Goal: Transaction & Acquisition: Subscribe to service/newsletter

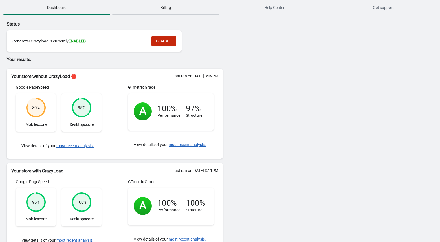
click at [165, 9] on span "Billing" at bounding box center [165, 8] width 107 height 10
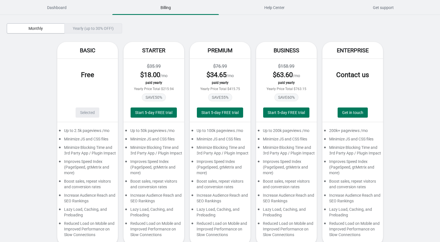
click at [77, 28] on div "Yearly (up to 30% OFF!)" at bounding box center [93, 28] width 58 height 10
click at [39, 28] on span "Monthly" at bounding box center [35, 28] width 14 height 5
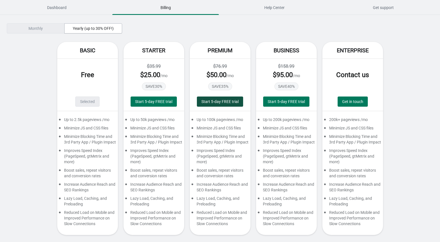
click at [215, 102] on span "Start 5-day FREE trial" at bounding box center [219, 101] width 37 height 5
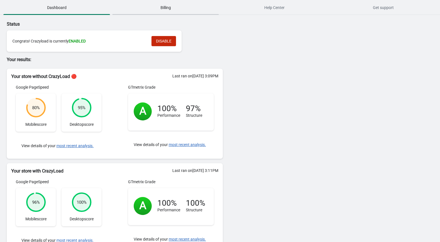
click at [180, 4] on span "Billing" at bounding box center [165, 8] width 107 height 10
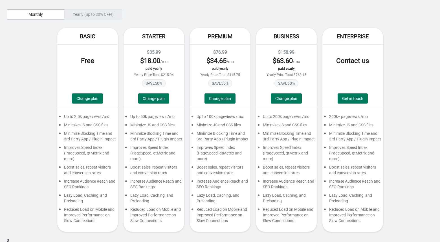
scroll to position [83, 0]
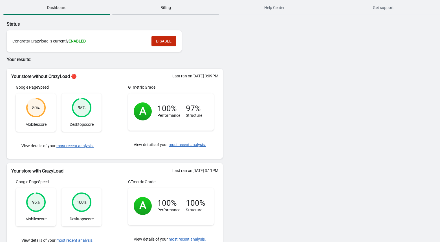
click at [168, 6] on span "Billing" at bounding box center [165, 8] width 107 height 10
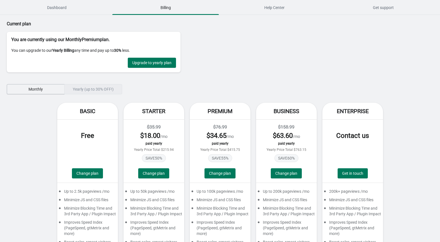
click at [52, 92] on button "Monthly" at bounding box center [36, 89] width 58 height 10
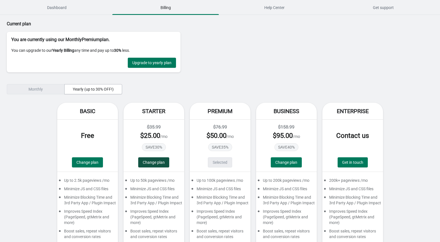
click at [158, 162] on span "Change plan" at bounding box center [154, 162] width 22 height 5
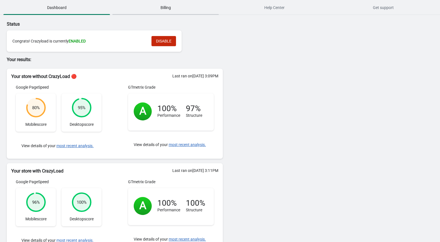
click at [166, 9] on span "Billing" at bounding box center [165, 8] width 107 height 10
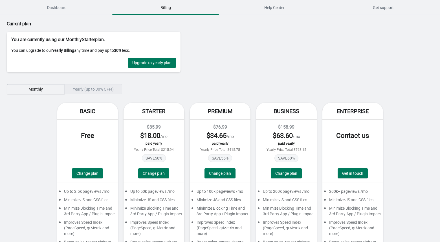
click at [38, 91] on span "Monthly" at bounding box center [35, 89] width 14 height 5
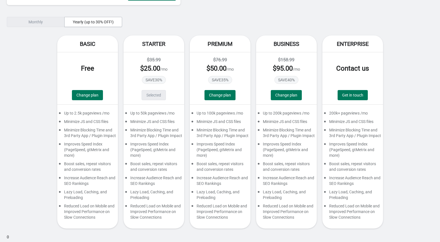
scroll to position [73, 0]
click at [224, 93] on span "Change plan" at bounding box center [220, 95] width 22 height 5
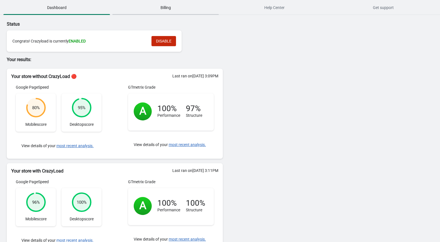
click at [169, 11] on span "Billing" at bounding box center [165, 8] width 107 height 10
click at [170, 8] on span "Billing" at bounding box center [165, 8] width 107 height 10
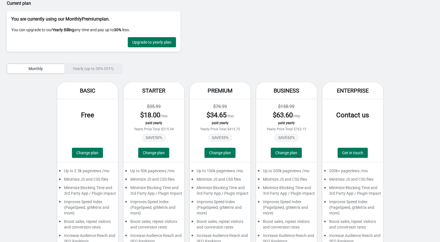
scroll to position [24, 0]
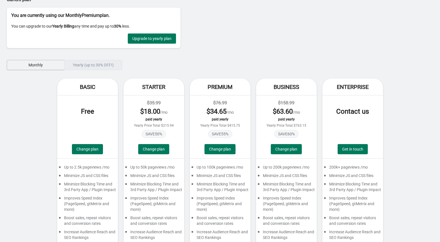
click at [45, 65] on span "Monthly" at bounding box center [36, 65] width 48 height 5
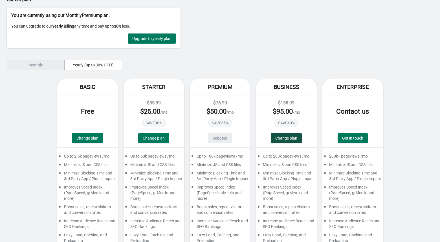
click at [288, 138] on span "Change plan" at bounding box center [286, 138] width 22 height 5
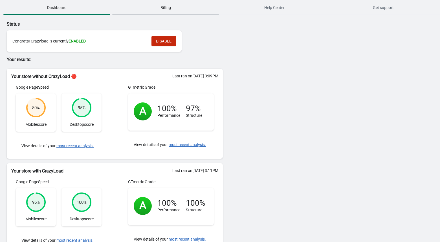
click at [174, 6] on span "Billing" at bounding box center [165, 8] width 107 height 10
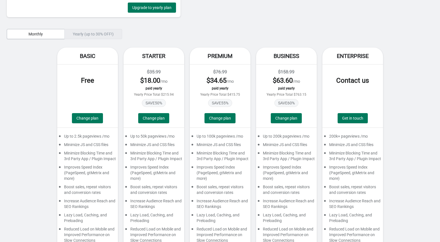
scroll to position [83, 0]
